Goal: Find specific page/section: Find specific page/section

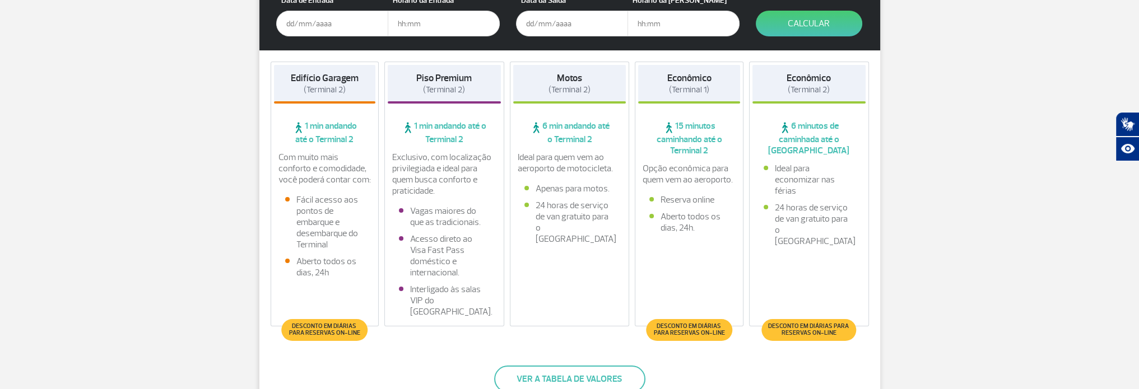
scroll to position [312, 0]
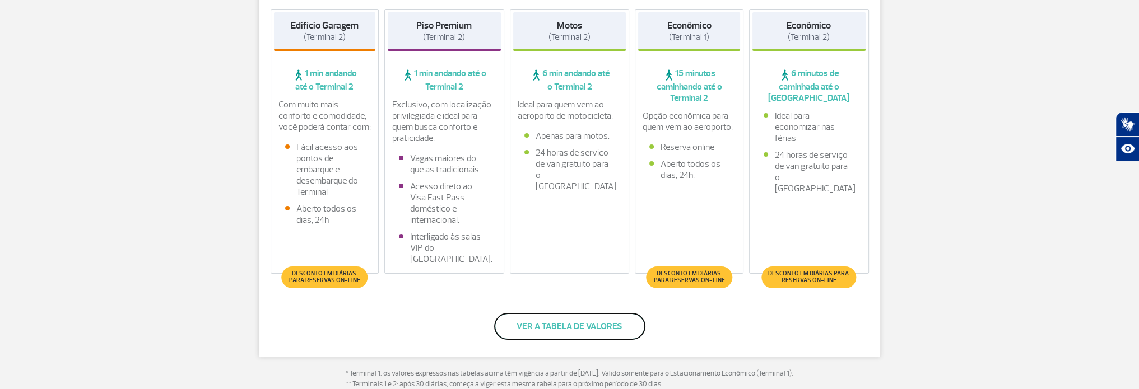
click at [577, 325] on button "Ver a tabela de valores" at bounding box center [569, 326] width 151 height 27
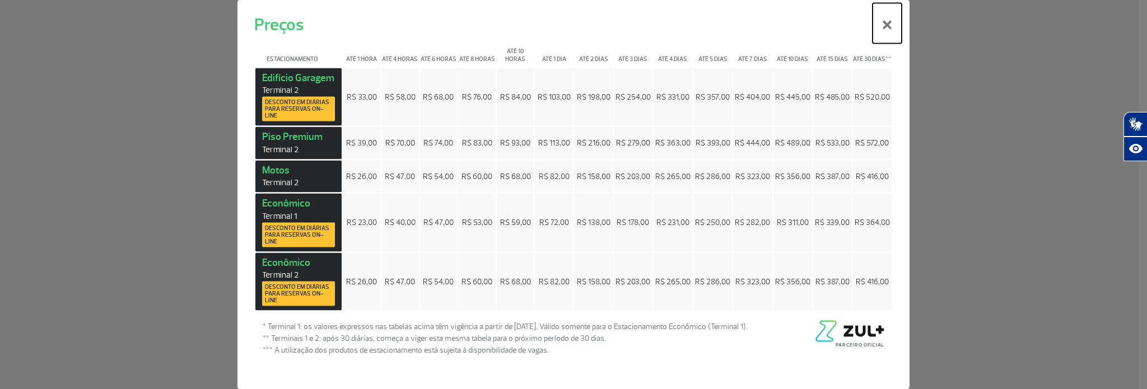
click at [884, 31] on button "×" at bounding box center [887, 23] width 29 height 40
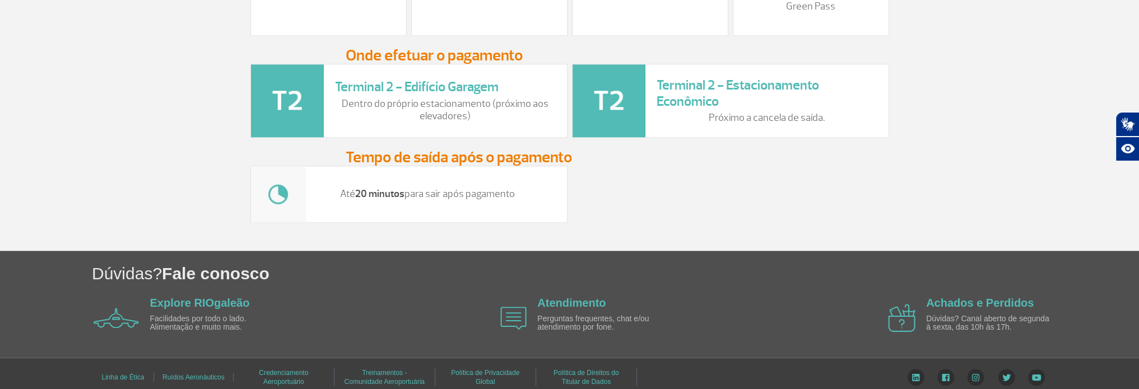
scroll to position [1608, 0]
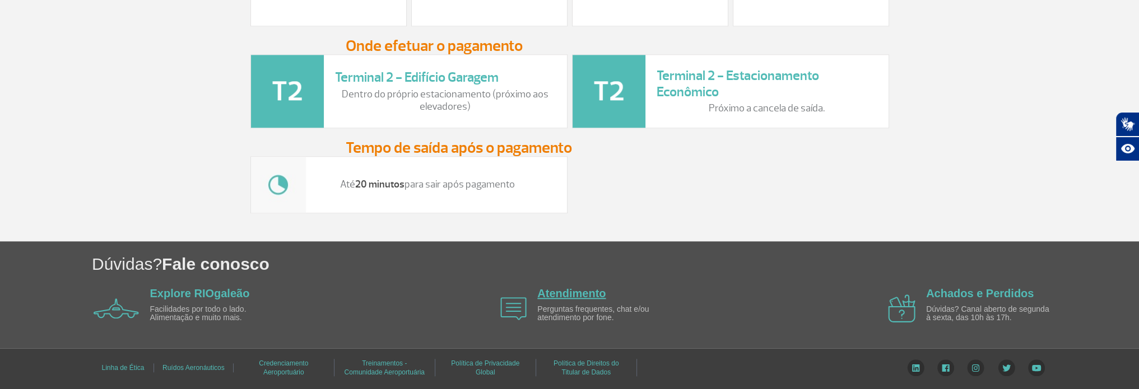
click at [569, 293] on link "Atendimento" at bounding box center [571, 293] width 68 height 12
